Goal: Obtain resource: Download file/media

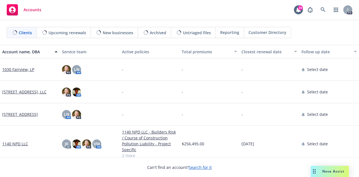
click at [328, 173] on span "Nova Assist" at bounding box center [333, 171] width 22 height 5
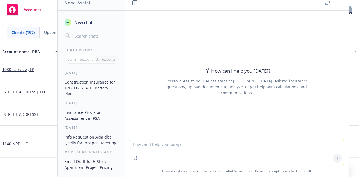
click at [166, 146] on textarea at bounding box center [236, 152] width 215 height 26
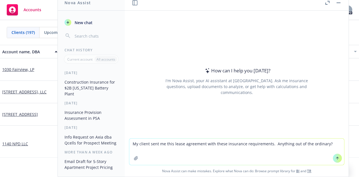
type textarea "My client sent me this lease agreement with these insurance requirements. Anyth…"
click at [134, 157] on icon "button" at bounding box center [136, 158] width 4 height 4
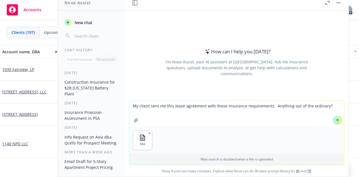
click at [336, 120] on icon at bounding box center [338, 120] width 4 height 4
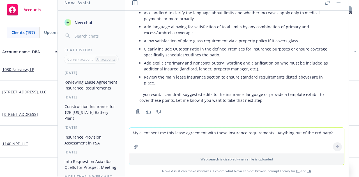
scroll to position [359, 0]
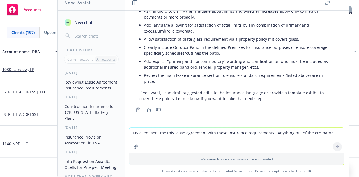
click at [145, 133] on textarea "My client sent me this lease agreement with these insurance requirements. Anyth…" at bounding box center [236, 141] width 215 height 26
type textarea "Please redraft the insurance provision to match a more modern approach that inc…"
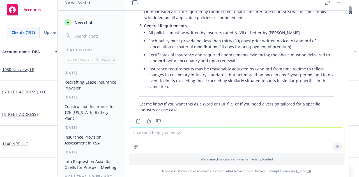
scroll to position [816, 0]
click at [179, 88] on li "Insurance requirements may be reasonably adjusted by Landlord from time to time…" at bounding box center [241, 78] width 186 height 26
click at [149, 137] on textarea at bounding box center [236, 141] width 215 height 26
type textarea "Word file would be great"
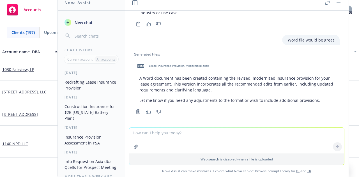
scroll to position [914, 0]
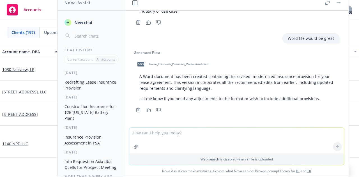
click at [153, 65] on span "Lease_Insurance_Provision_Modernized.docx" at bounding box center [179, 64] width 60 height 4
